Goal: Transaction & Acquisition: Purchase product/service

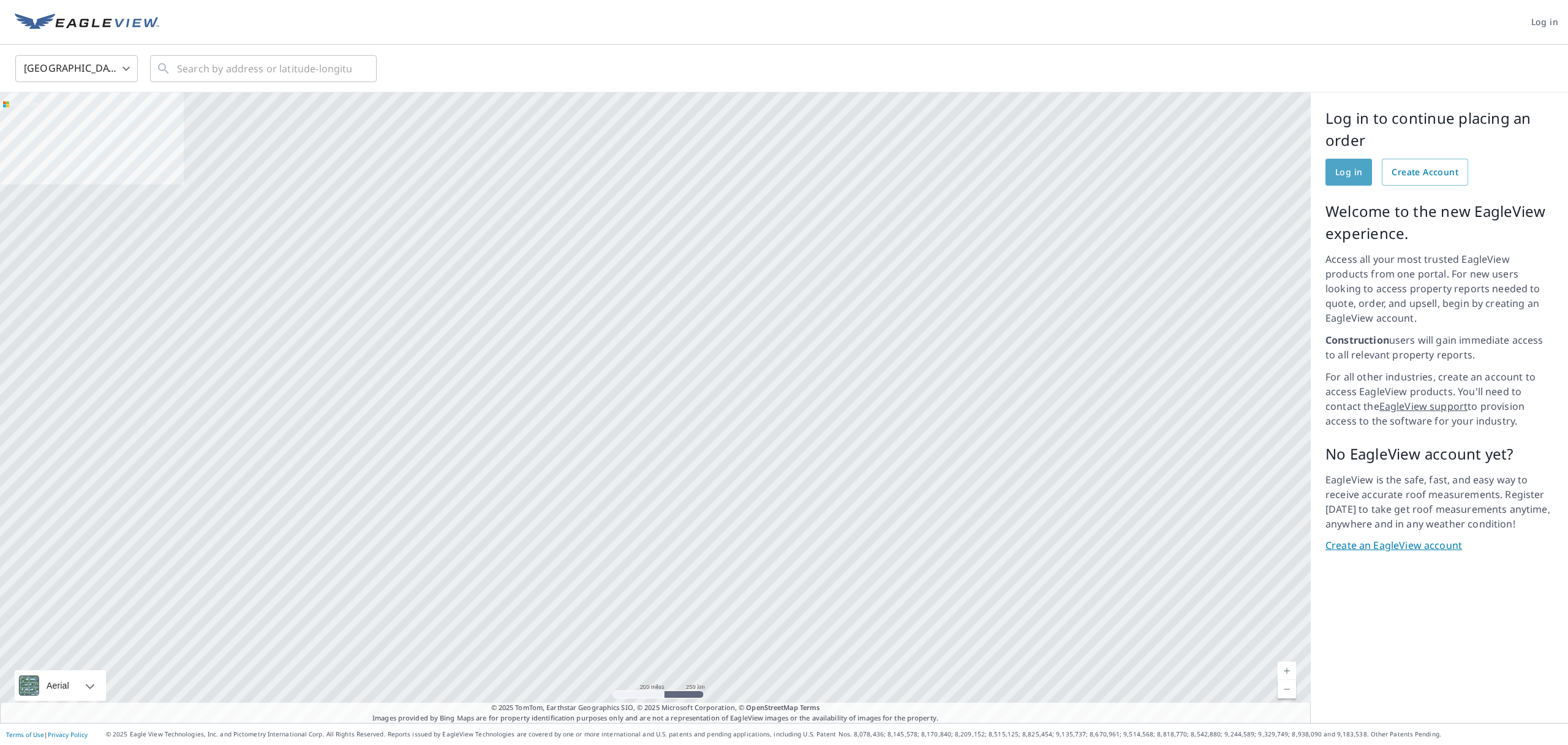
click at [1348, 176] on span "Log in" at bounding box center [1349, 172] width 27 height 15
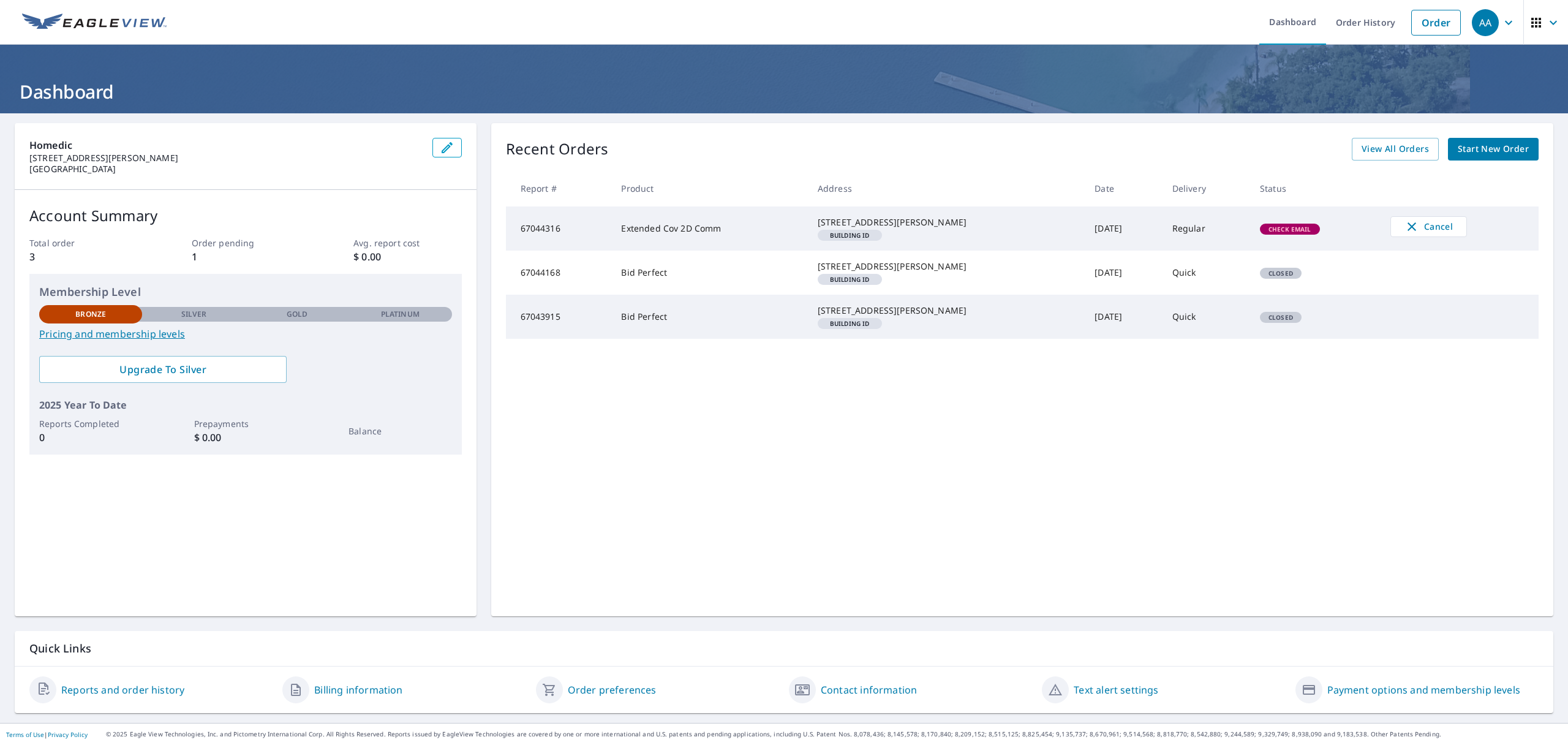
click at [1485, 147] on span "Start New Order" at bounding box center [1493, 149] width 71 height 15
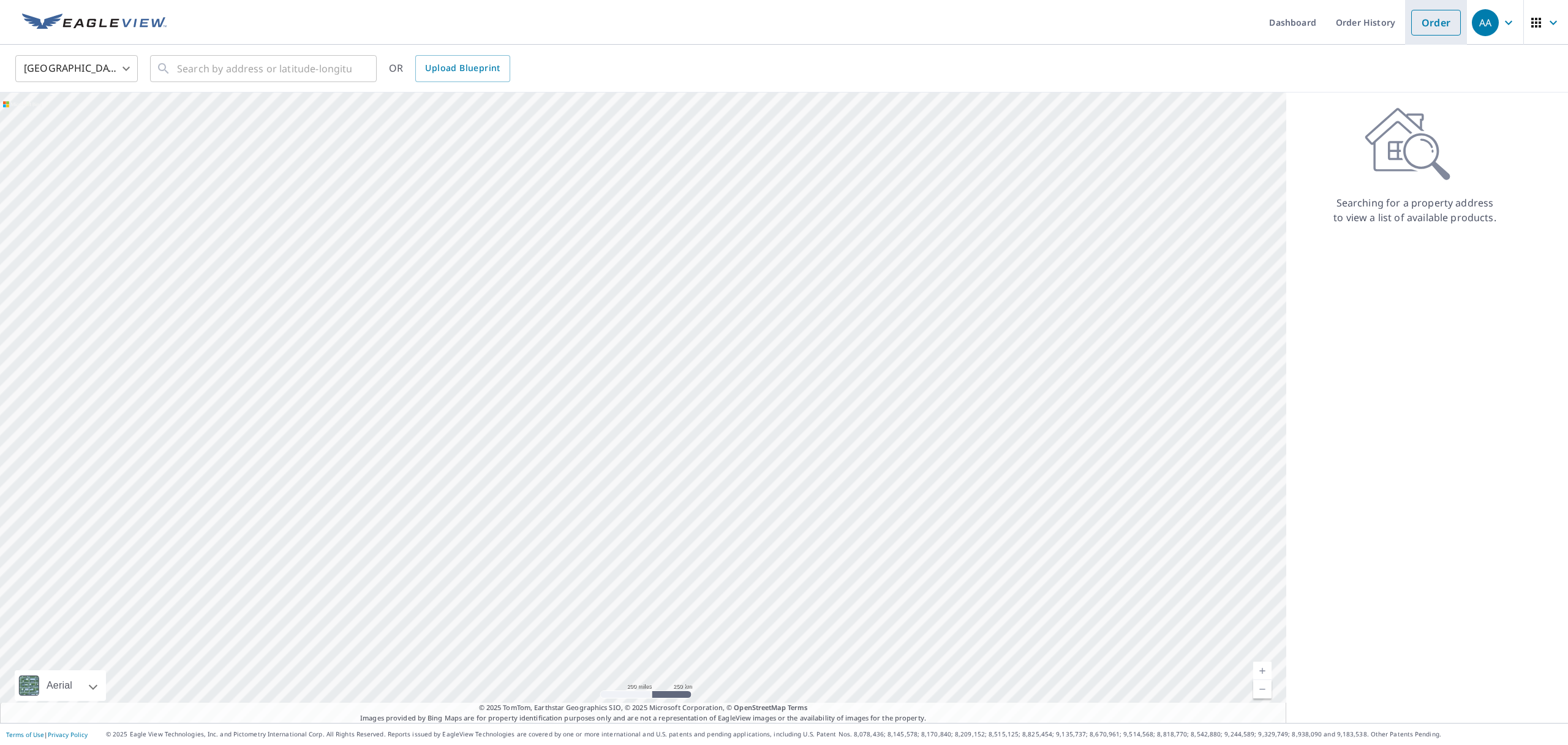
click at [1431, 25] on link "Order" at bounding box center [1436, 22] width 49 height 25
click at [230, 188] on div at bounding box center [643, 407] width 1286 height 630
drag, startPoint x: 714, startPoint y: 151, endPoint x: 649, endPoint y: 365, distance: 223.7
click at [649, 365] on div at bounding box center [643, 407] width 1286 height 630
drag, startPoint x: 714, startPoint y: 199, endPoint x: 631, endPoint y: 300, distance: 130.7
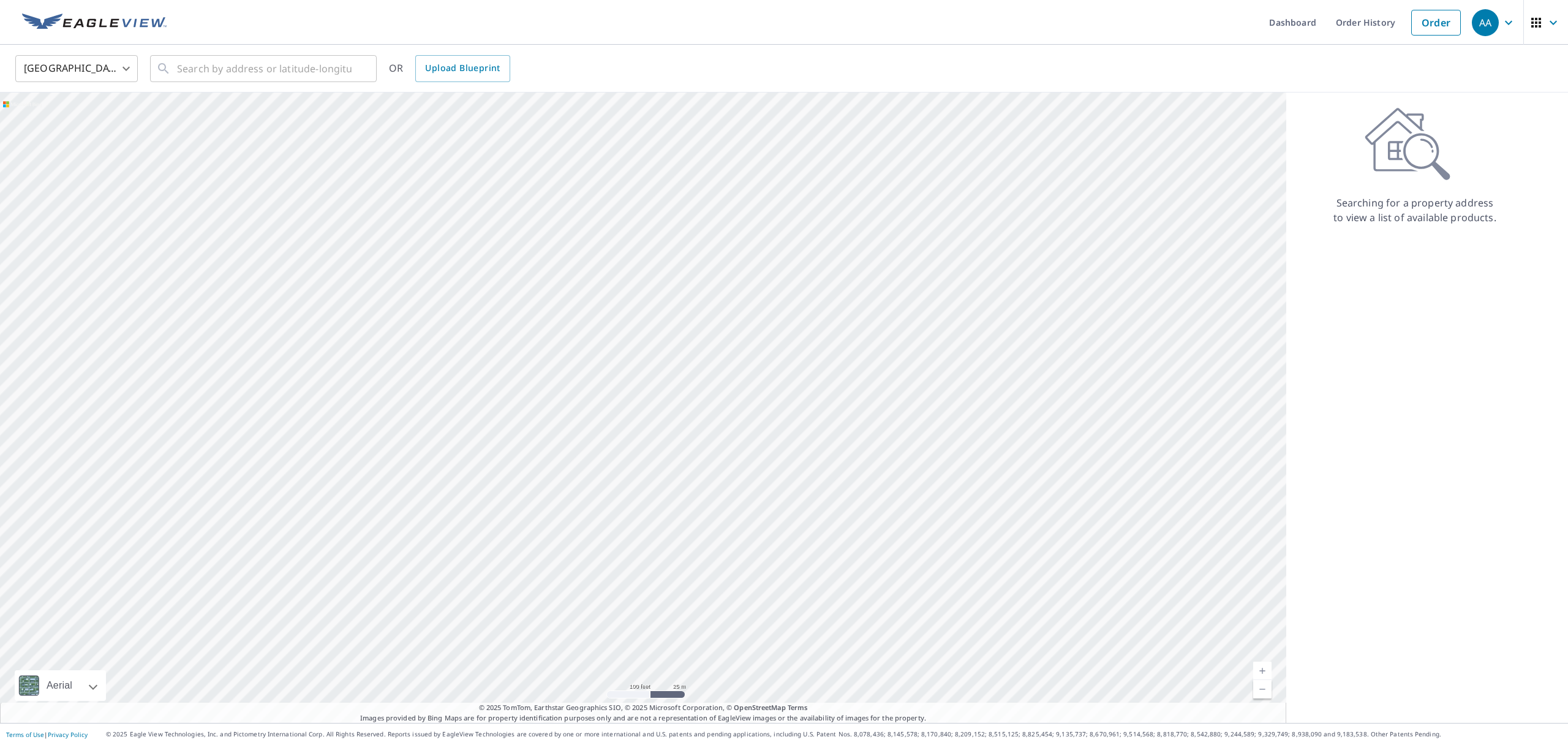
click at [631, 299] on div at bounding box center [643, 407] width 1286 height 630
drag, startPoint x: 748, startPoint y: 256, endPoint x: 643, endPoint y: 310, distance: 118.1
click at [643, 310] on div at bounding box center [643, 407] width 1286 height 630
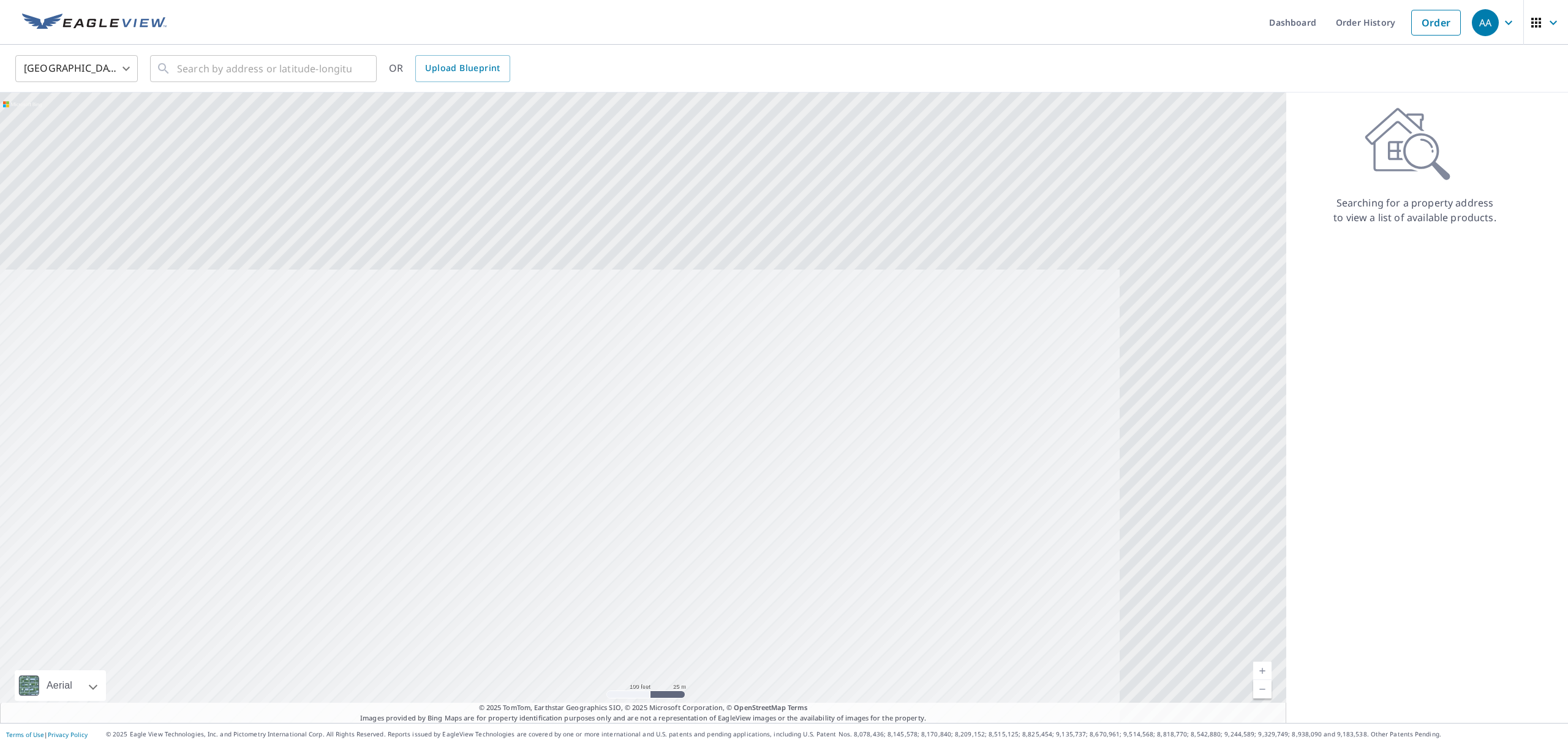
drag, startPoint x: 732, startPoint y: 239, endPoint x: 507, endPoint y: 476, distance: 326.8
click at [504, 477] on div at bounding box center [643, 407] width 1286 height 630
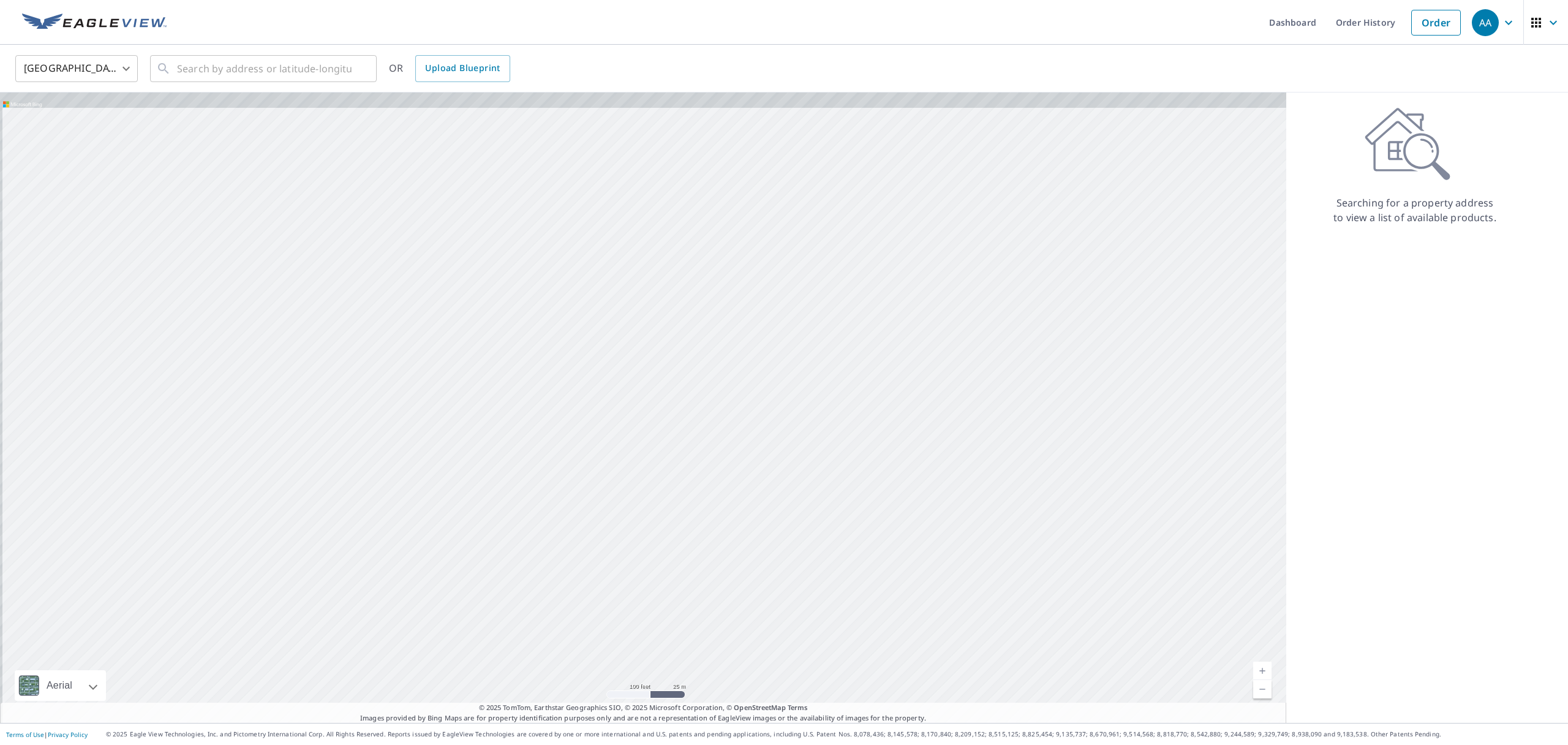
drag, startPoint x: 519, startPoint y: 325, endPoint x: 485, endPoint y: 476, distance: 154.8
click at [496, 515] on div at bounding box center [643, 407] width 1286 height 630
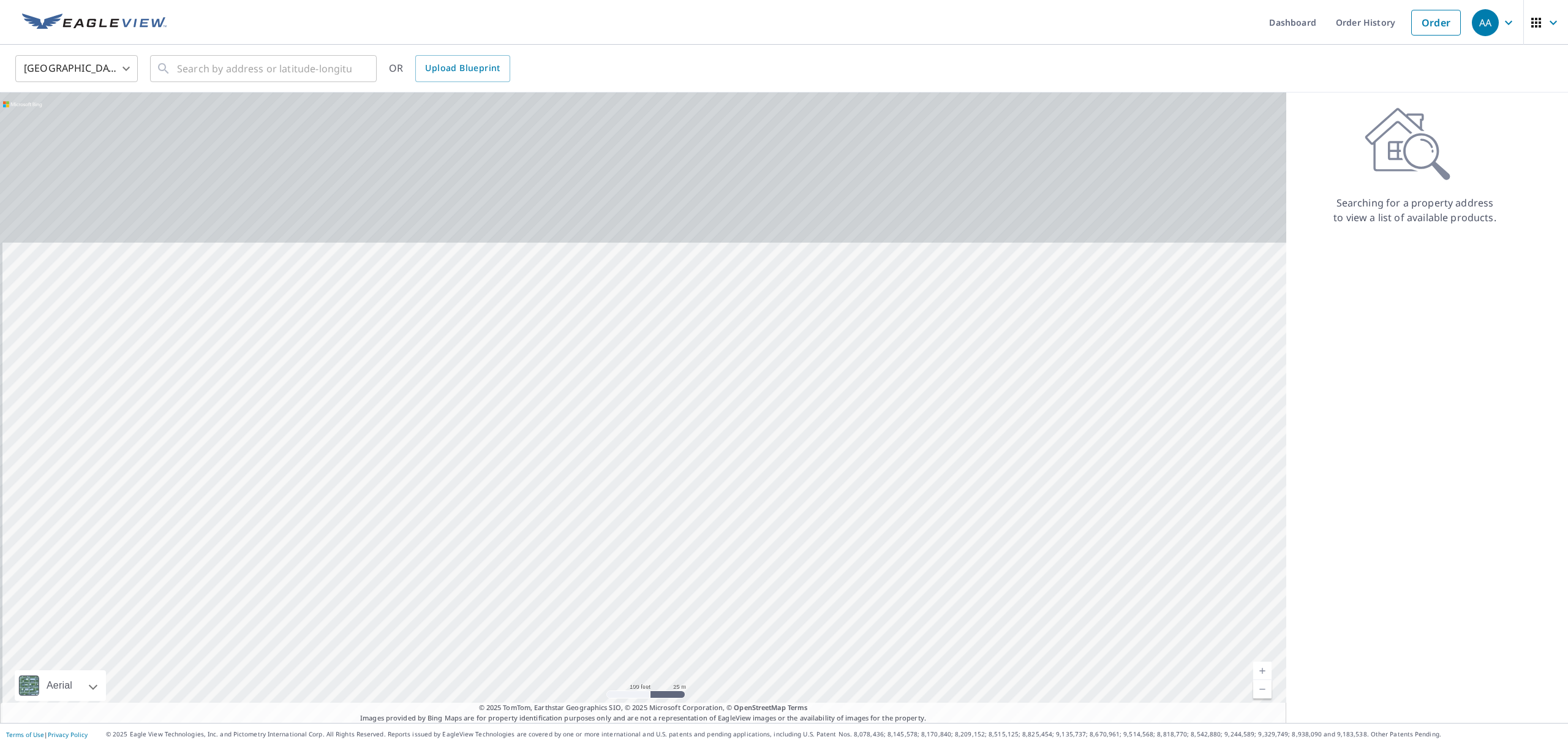
drag, startPoint x: 443, startPoint y: 162, endPoint x: 449, endPoint y: 384, distance: 222.1
click at [448, 446] on div at bounding box center [643, 407] width 1286 height 630
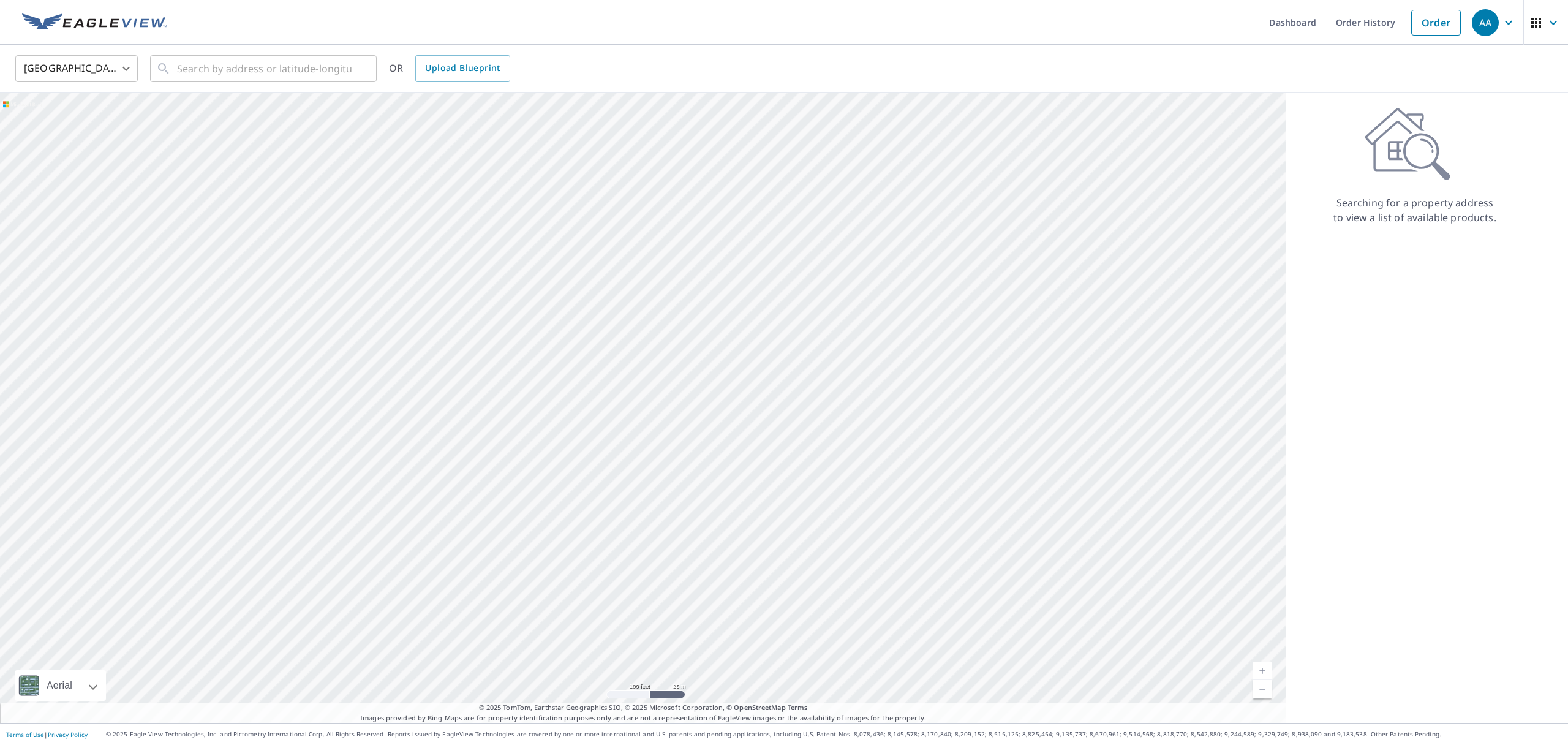
drag, startPoint x: 495, startPoint y: 253, endPoint x: 474, endPoint y: 461, distance: 209.1
click at [475, 463] on div at bounding box center [643, 407] width 1286 height 630
drag, startPoint x: 475, startPoint y: 301, endPoint x: 519, endPoint y: 317, distance: 46.8
click at [518, 316] on div at bounding box center [643, 407] width 1286 height 630
click at [591, 265] on div at bounding box center [643, 407] width 1286 height 630
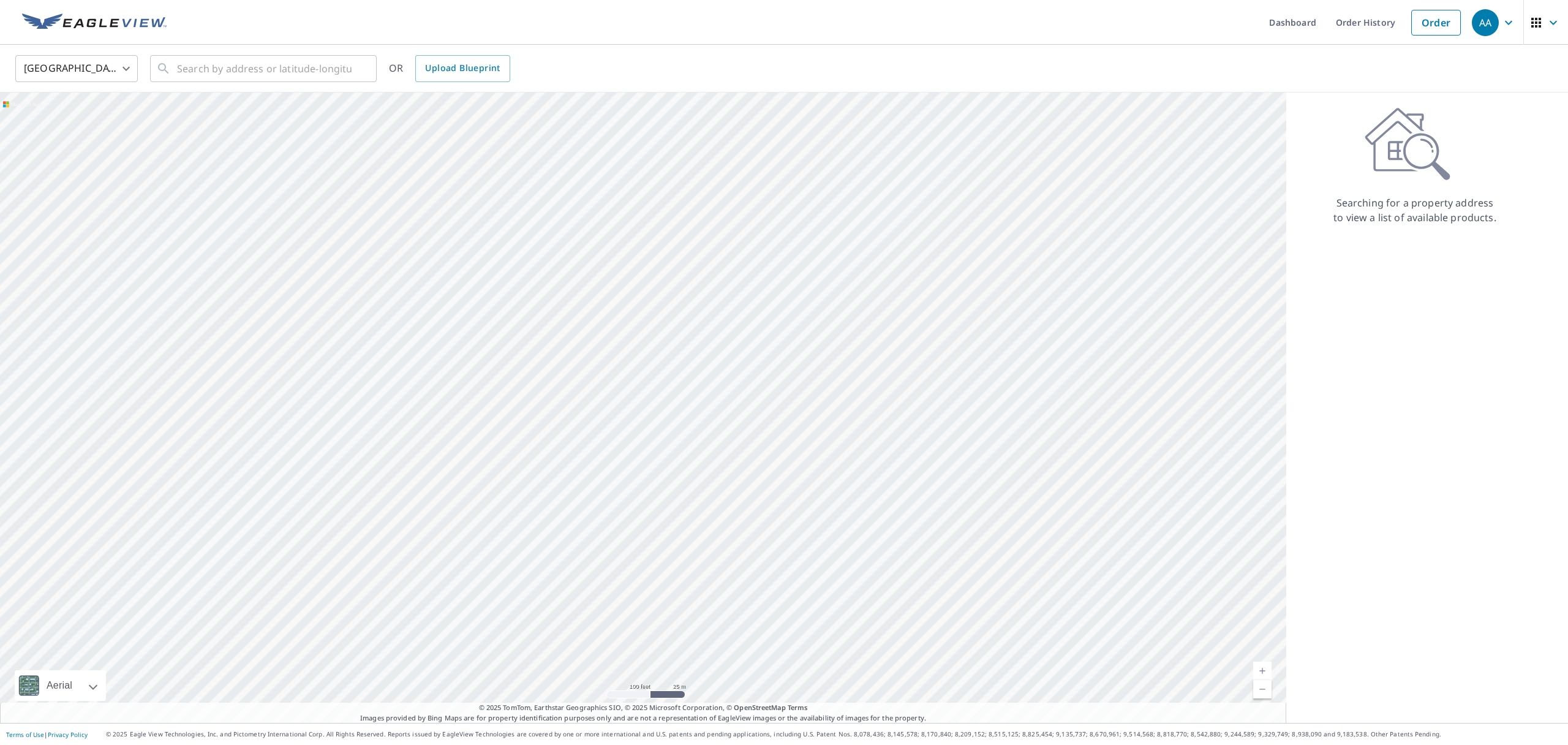
click at [590, 265] on div at bounding box center [643, 407] width 1286 height 630
click at [590, 264] on div at bounding box center [643, 407] width 1286 height 630
click at [590, 264] on div at bounding box center [643, 407] width 1286 height 630
click at [590, 264] on div at bounding box center [643, 407] width 1286 height 630
click at [588, 226] on div at bounding box center [643, 407] width 1286 height 630
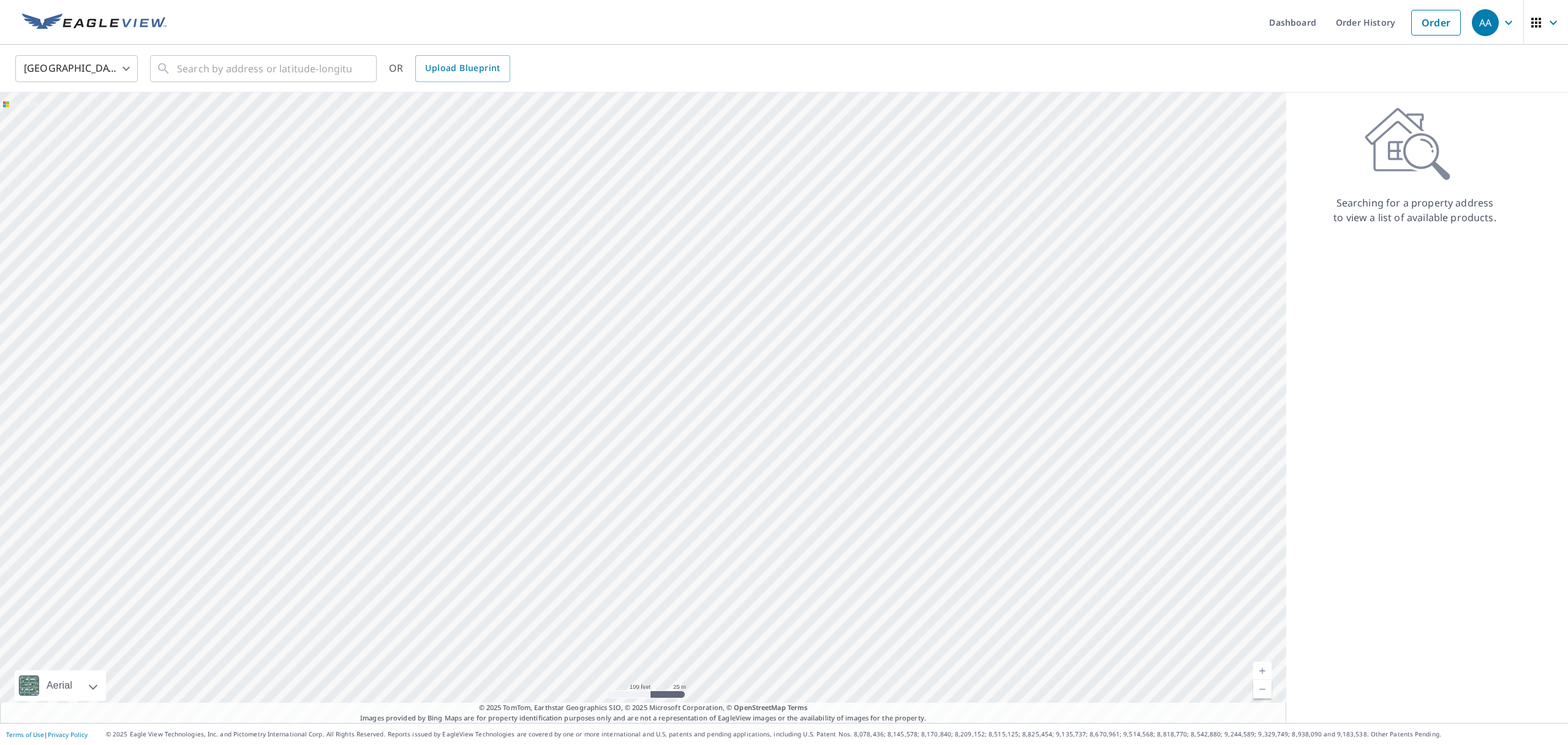
click at [588, 226] on div at bounding box center [643, 407] width 1286 height 630
click at [548, 233] on div at bounding box center [643, 407] width 1286 height 630
click at [558, 261] on div at bounding box center [643, 407] width 1286 height 630
click at [558, 261] on div at bounding box center [643, 407] width 1286 height 630
drag, startPoint x: 630, startPoint y: 287, endPoint x: 701, endPoint y: 320, distance: 78.3
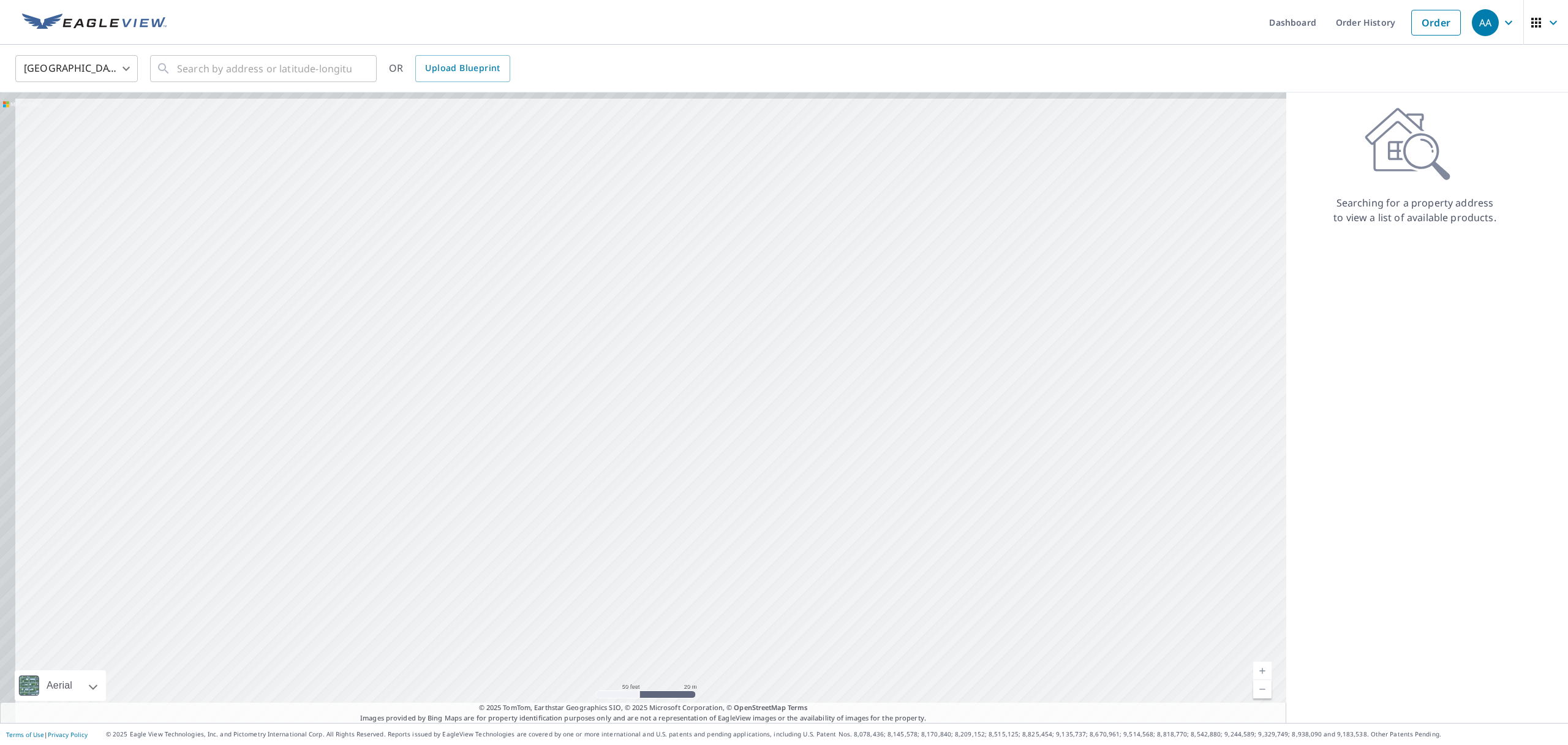
click at [701, 320] on div at bounding box center [643, 407] width 1286 height 630
click at [693, 338] on div at bounding box center [643, 407] width 1286 height 630
click at [693, 337] on div at bounding box center [643, 407] width 1286 height 630
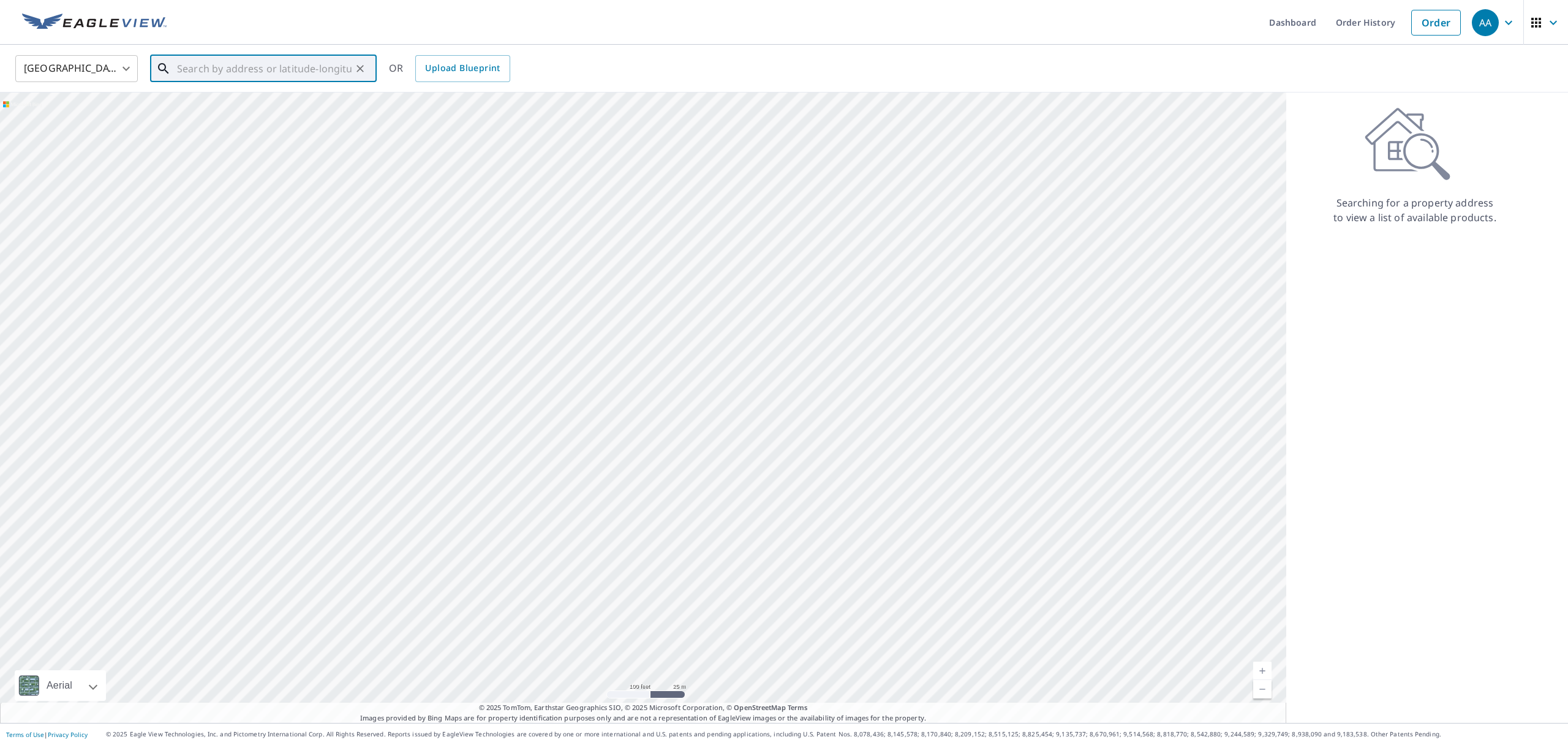
click at [185, 71] on input "text" at bounding box center [265, 68] width 175 height 34
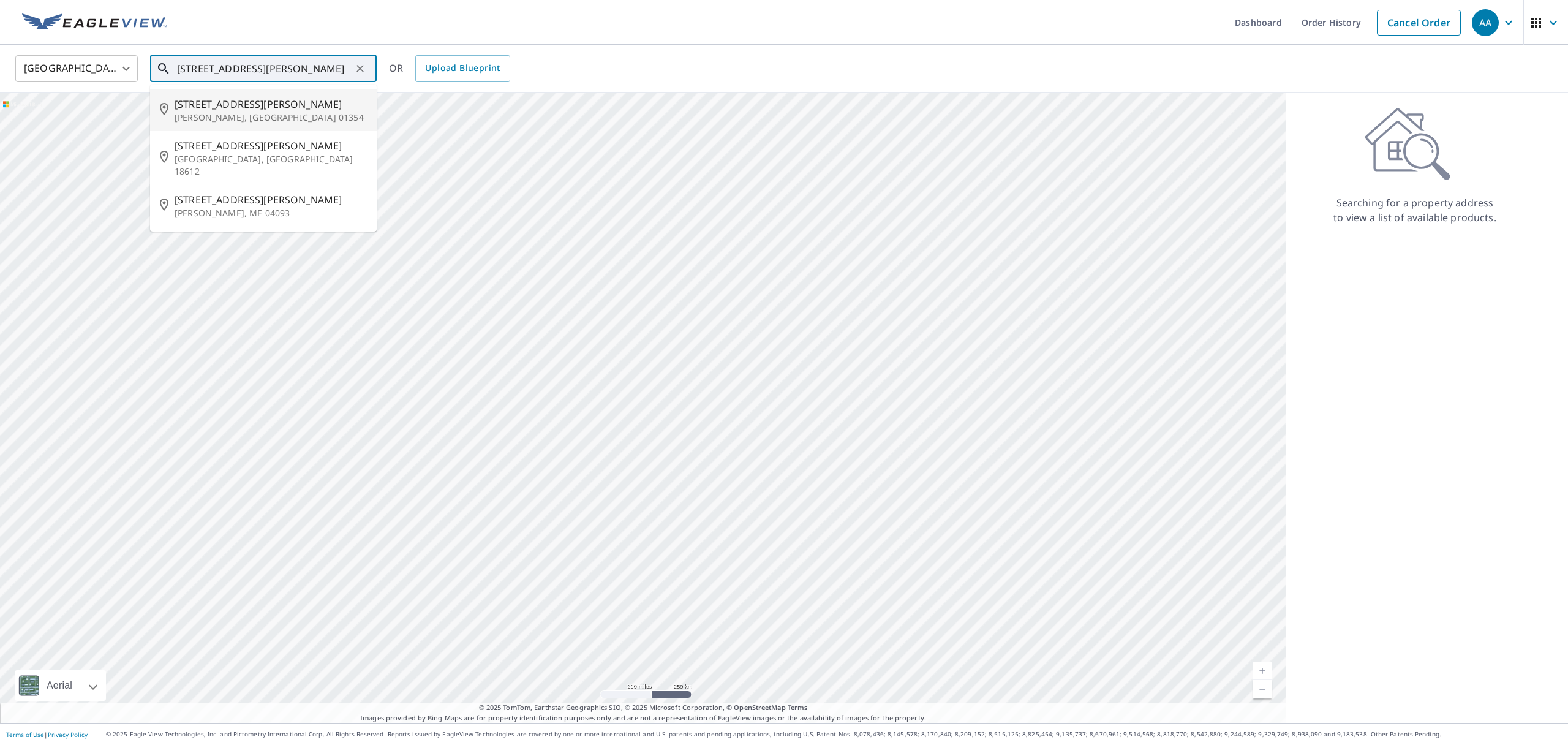
click at [202, 106] on span "[STREET_ADDRESS][PERSON_NAME]" at bounding box center [271, 104] width 192 height 15
type input "[STREET_ADDRESS][PERSON_NAME][PERSON_NAME]"
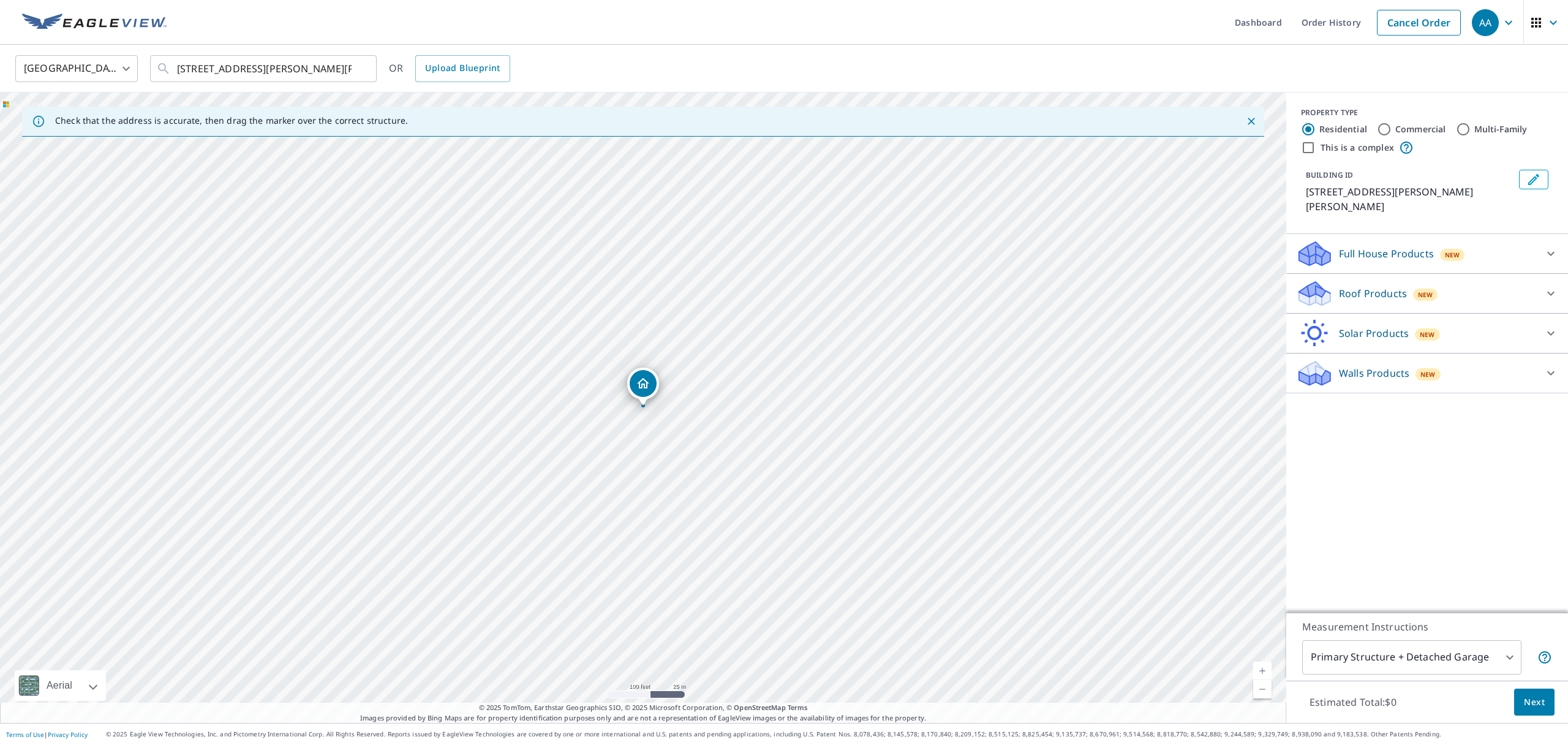
click at [1360, 286] on p "Roof Products" at bounding box center [1373, 293] width 68 height 15
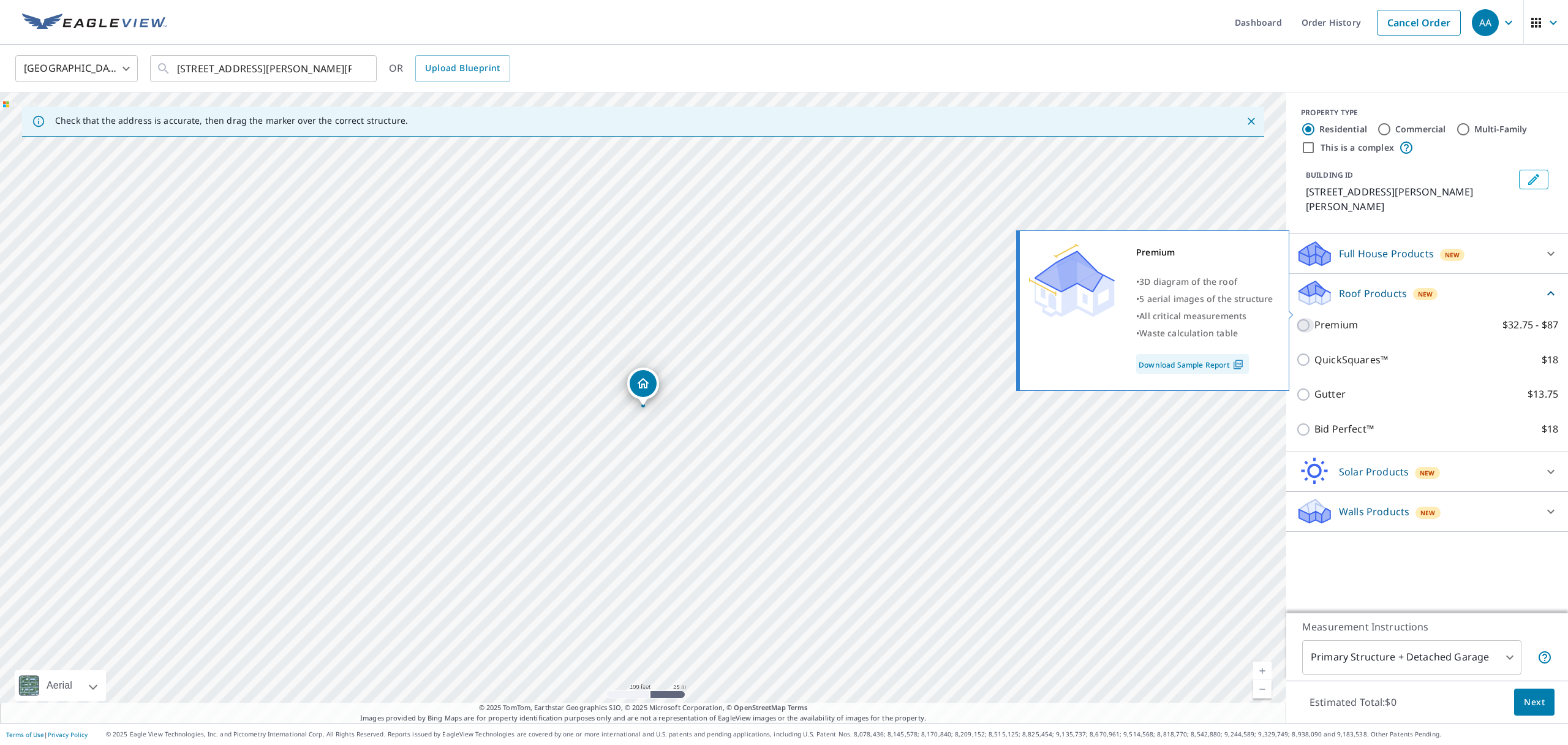
click at [1307, 318] on input "Premium $32.75 - $87" at bounding box center [1305, 325] width 18 height 15
checkbox input "true"
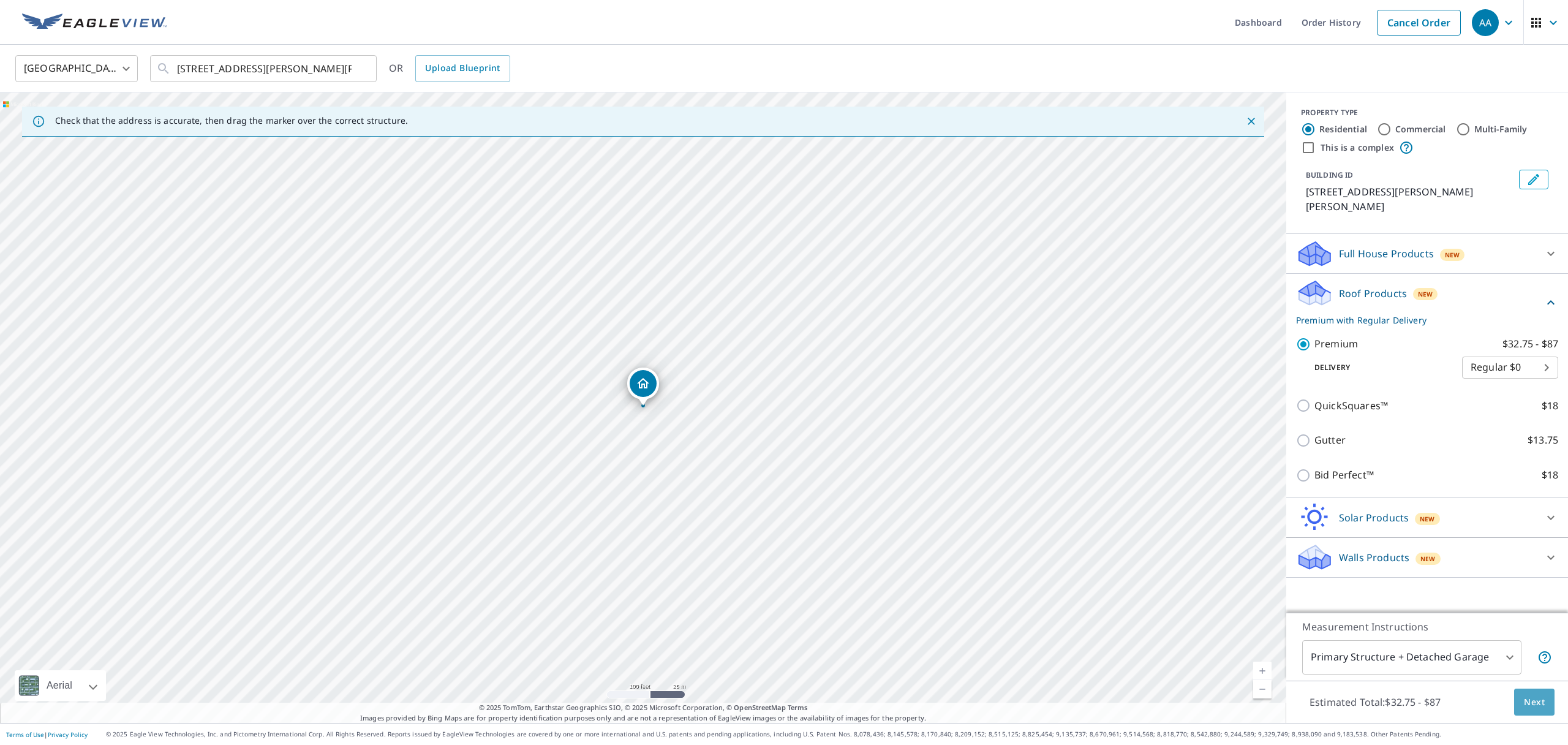
click at [1538, 702] on span "Next" at bounding box center [1535, 701] width 21 height 15
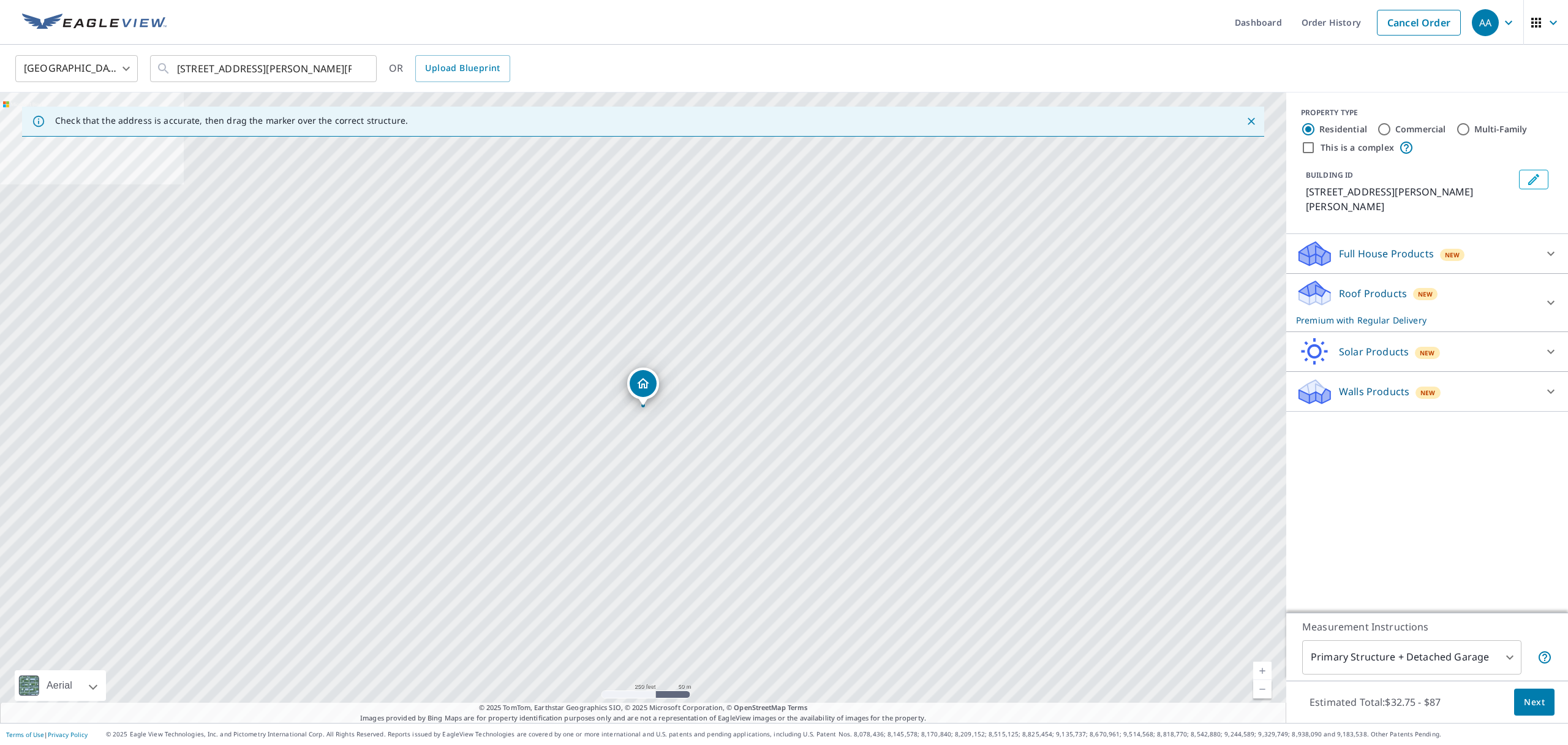
click at [1364, 286] on p "Roof Products" at bounding box center [1373, 293] width 68 height 15
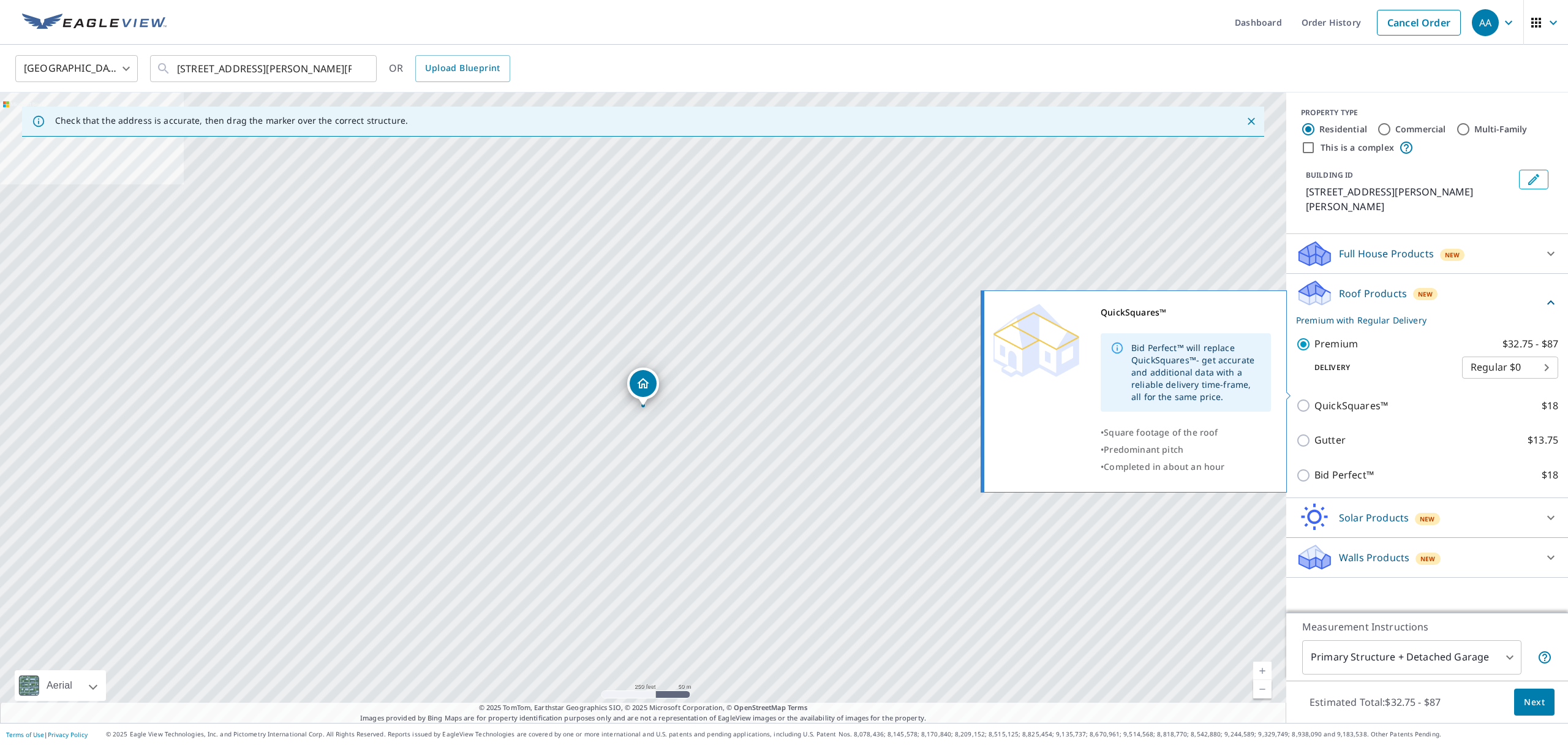
click at [1303, 398] on input "QuickSquares™ $18" at bounding box center [1305, 405] width 18 height 15
checkbox input "true"
checkbox input "false"
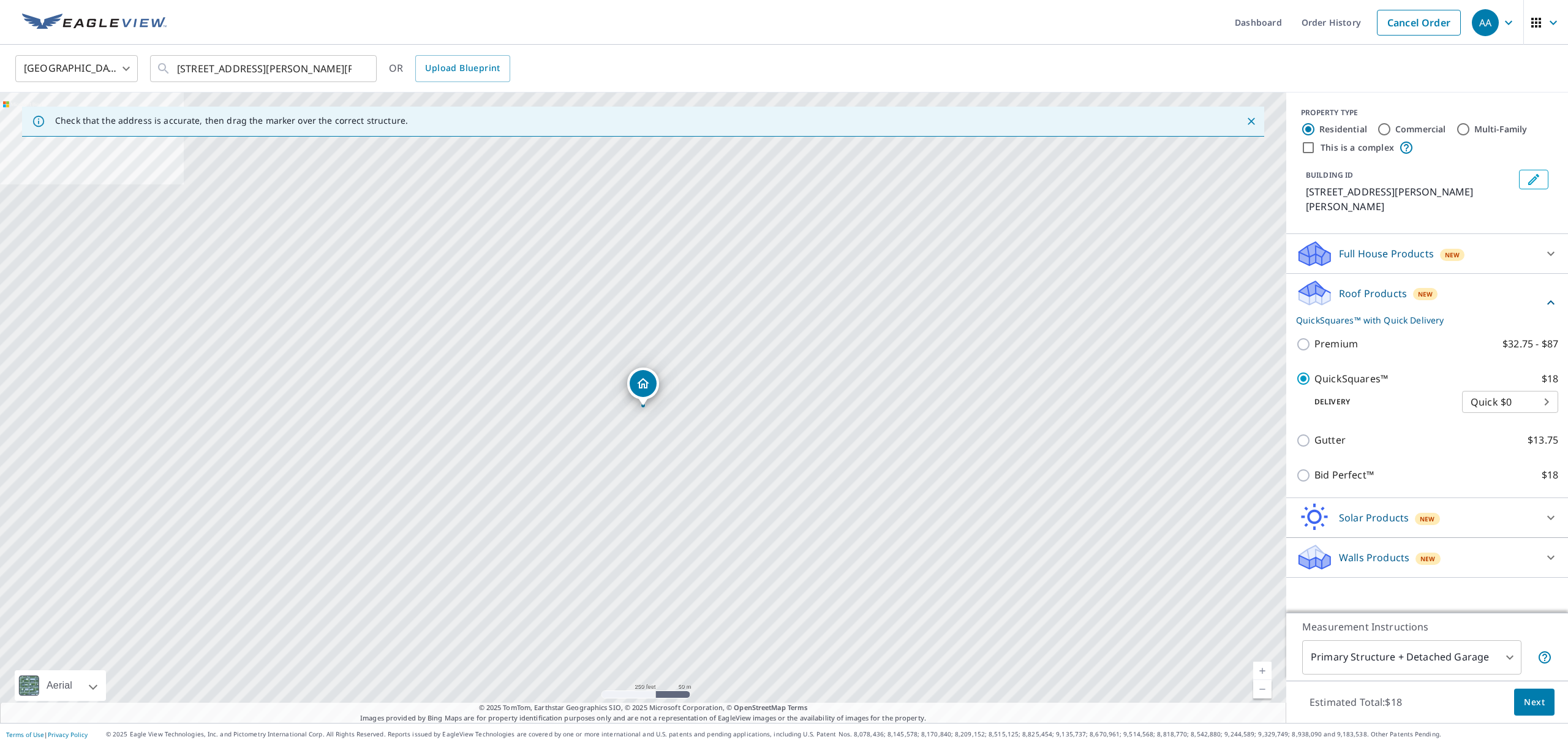
click at [1508, 656] on body "AA AA Dashboard Order History Cancel Order AA United States [GEOGRAPHIC_DATA] ​…" at bounding box center [784, 372] width 1568 height 745
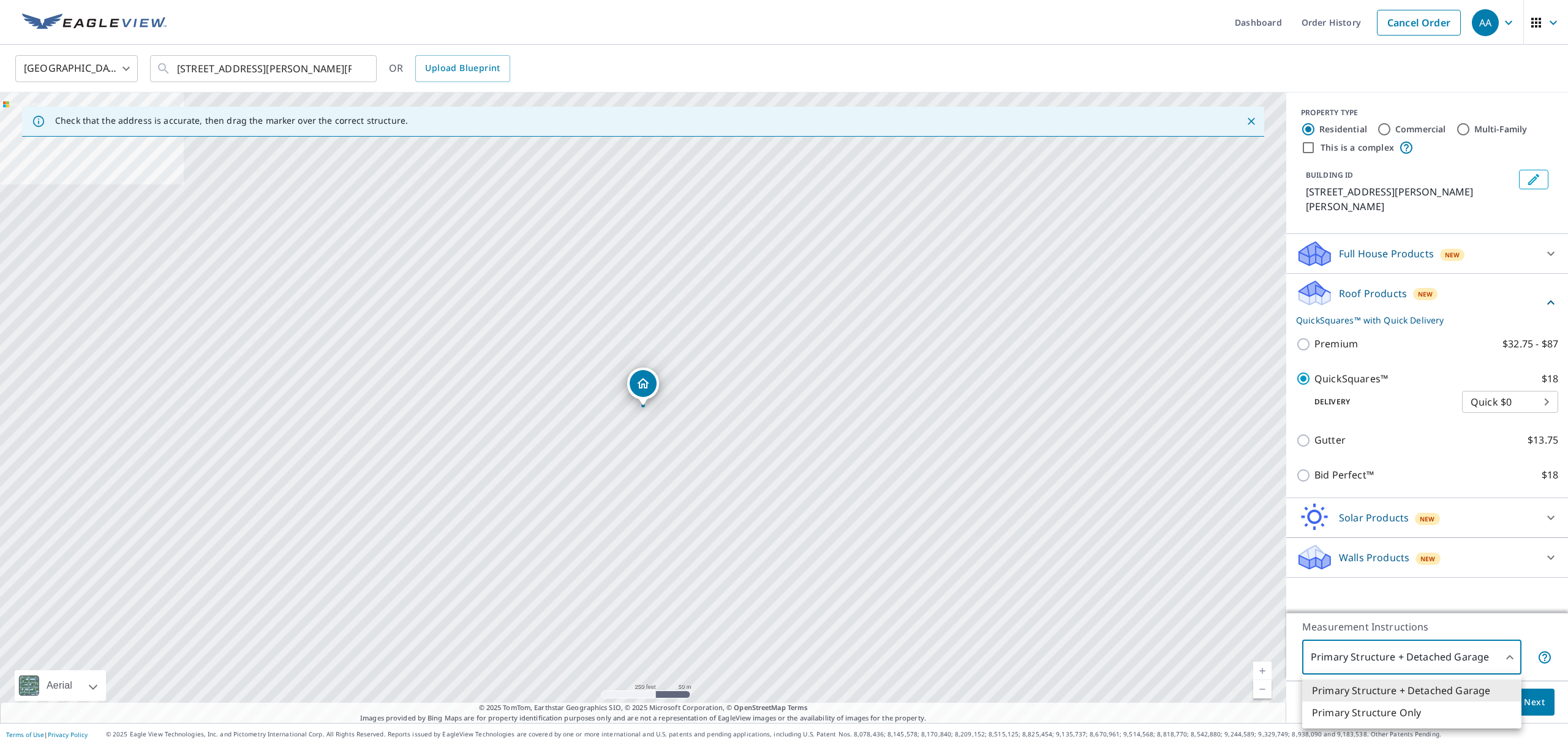
click at [1425, 712] on li "Primary Structure Only" at bounding box center [1412, 712] width 219 height 22
type input "2"
click at [1511, 655] on body "AA AA Dashboard Order History Cancel Order AA United States [GEOGRAPHIC_DATA] ​…" at bounding box center [784, 372] width 1568 height 745
click at [1401, 714] on li "Primary Structure Only" at bounding box center [1412, 712] width 219 height 22
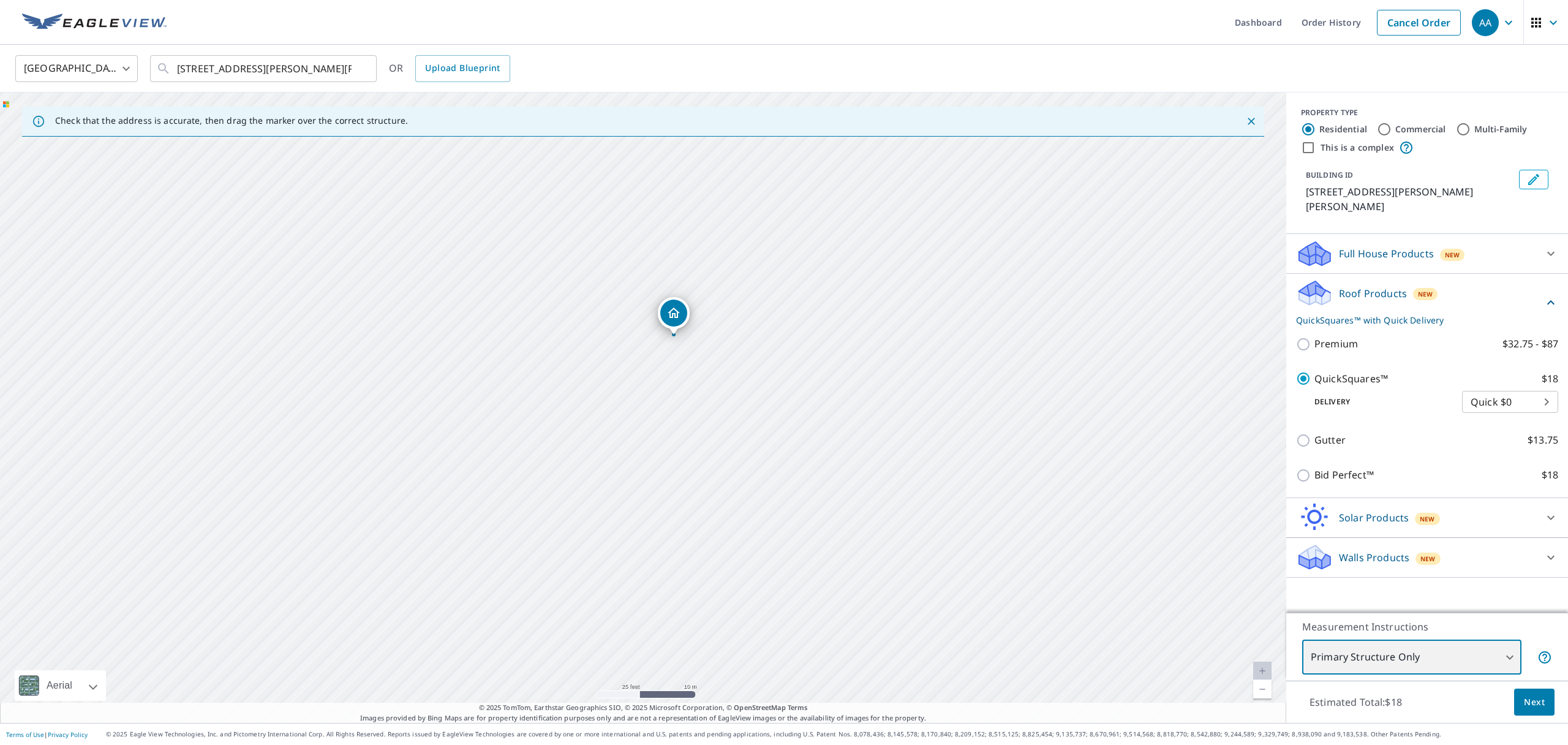
drag, startPoint x: 703, startPoint y: 505, endPoint x: 698, endPoint y: 312, distance: 193.1
click at [699, 312] on div "[STREET_ADDRESS][PERSON_NAME][PERSON_NAME]" at bounding box center [643, 407] width 1286 height 630
click at [1531, 705] on span "Next" at bounding box center [1535, 701] width 21 height 15
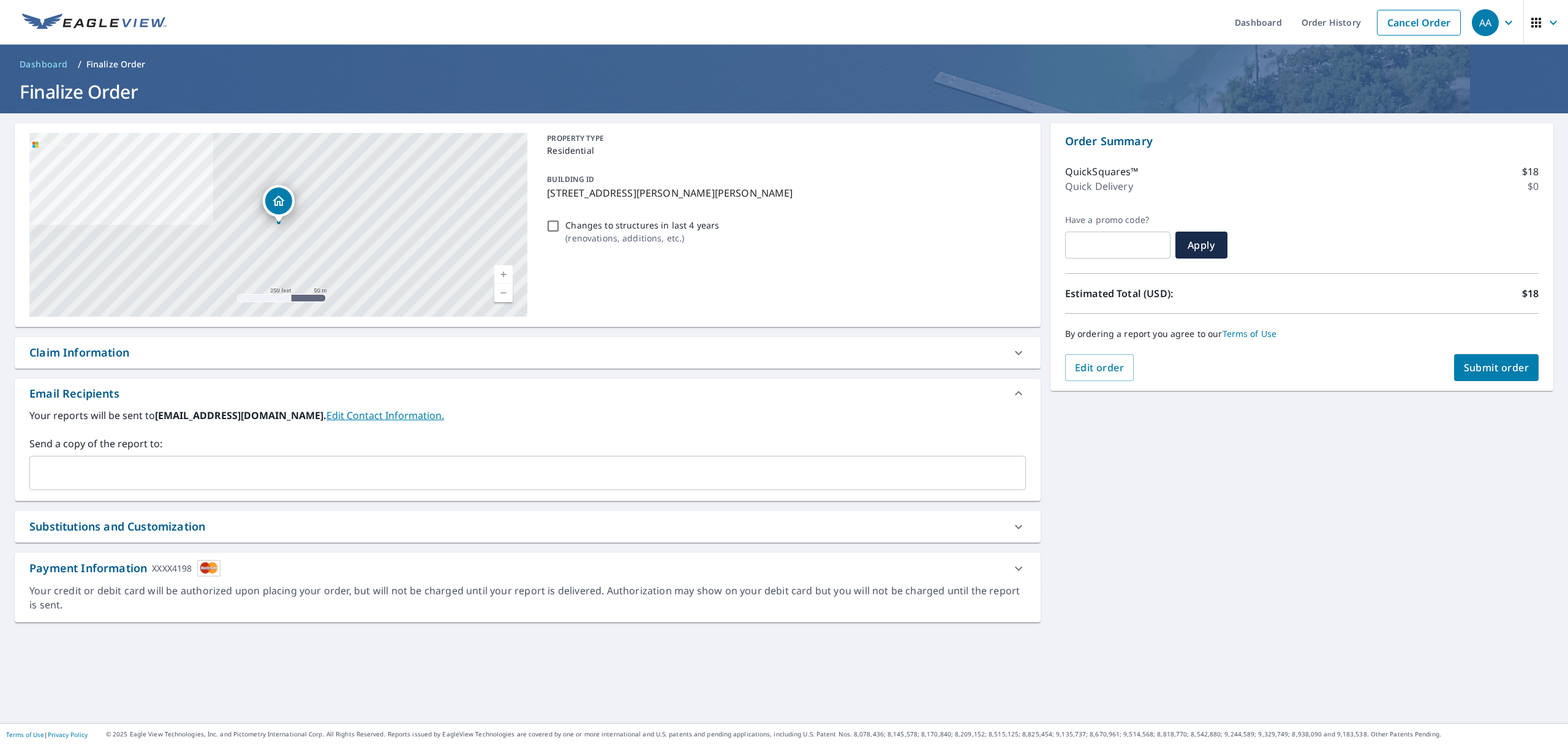
click at [1497, 371] on span "Submit order" at bounding box center [1497, 367] width 66 height 14
